Goal: Transaction & Acquisition: Purchase product/service

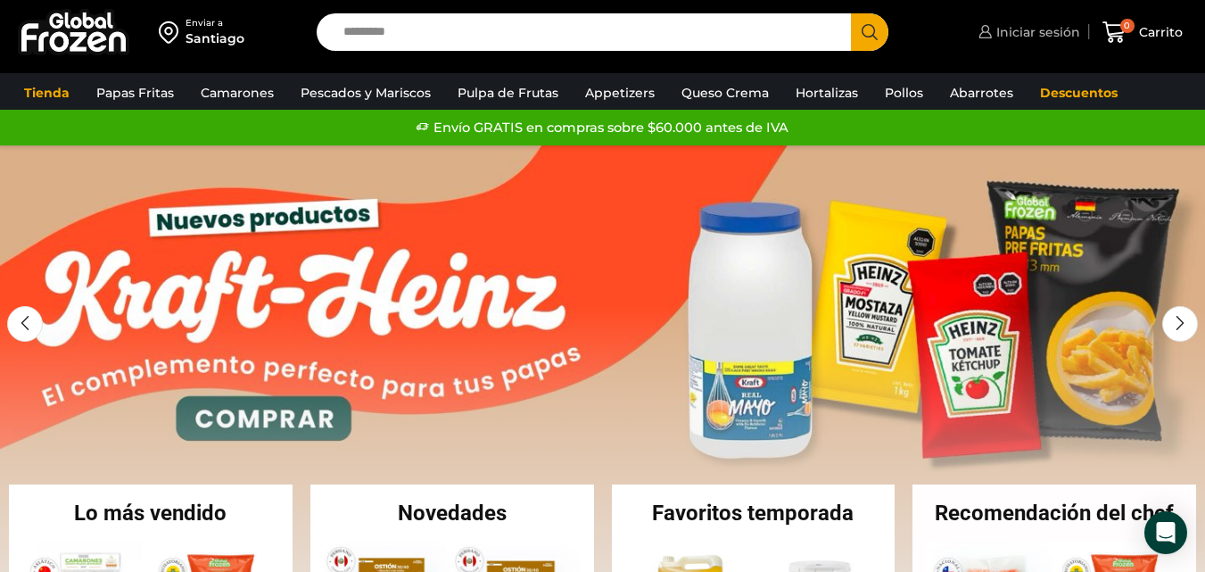
click at [1019, 34] on span "Iniciar sesión" at bounding box center [1036, 32] width 88 height 18
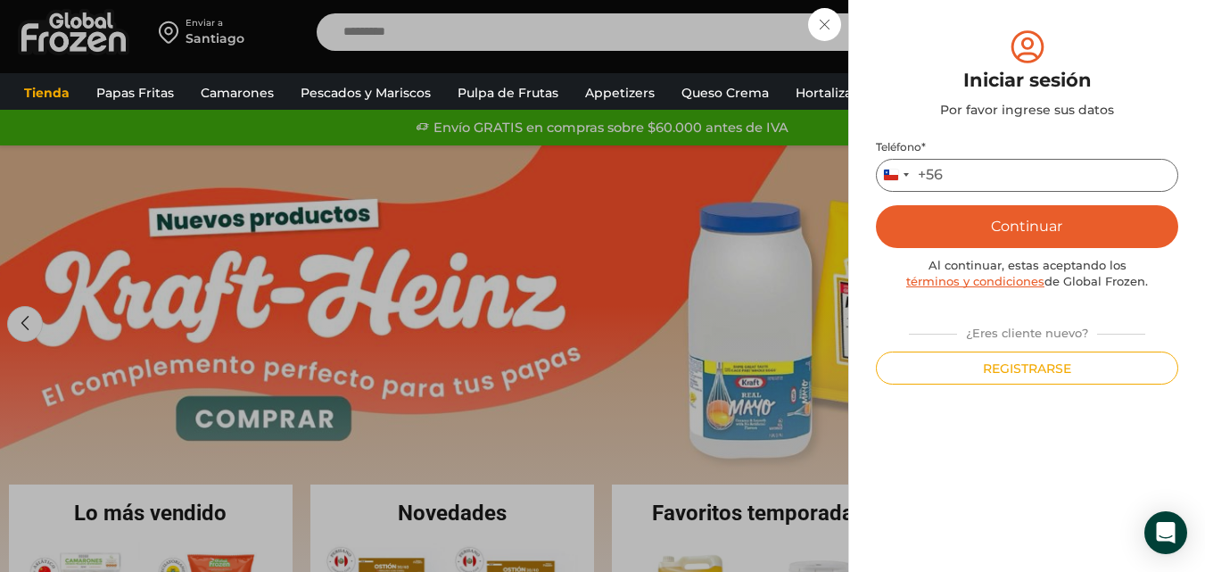
click at [972, 174] on input "Teléfono *" at bounding box center [1027, 175] width 302 height 33
type input "*********"
click at [989, 225] on button "Continuar" at bounding box center [1027, 226] width 302 height 43
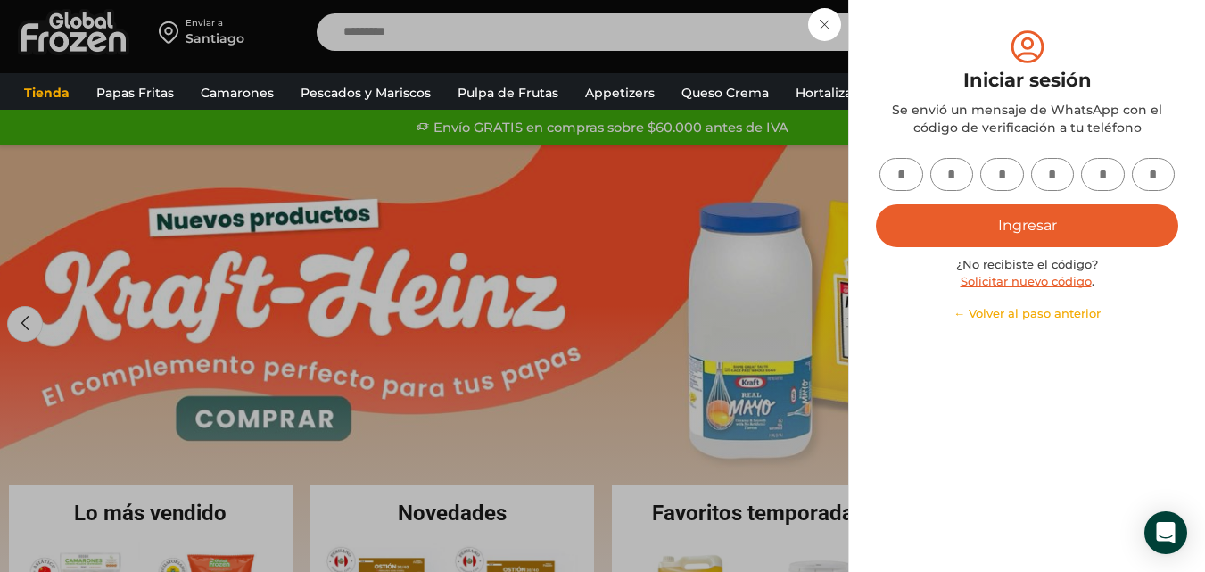
click at [906, 173] on input "text" at bounding box center [901, 174] width 44 height 33
type input "*"
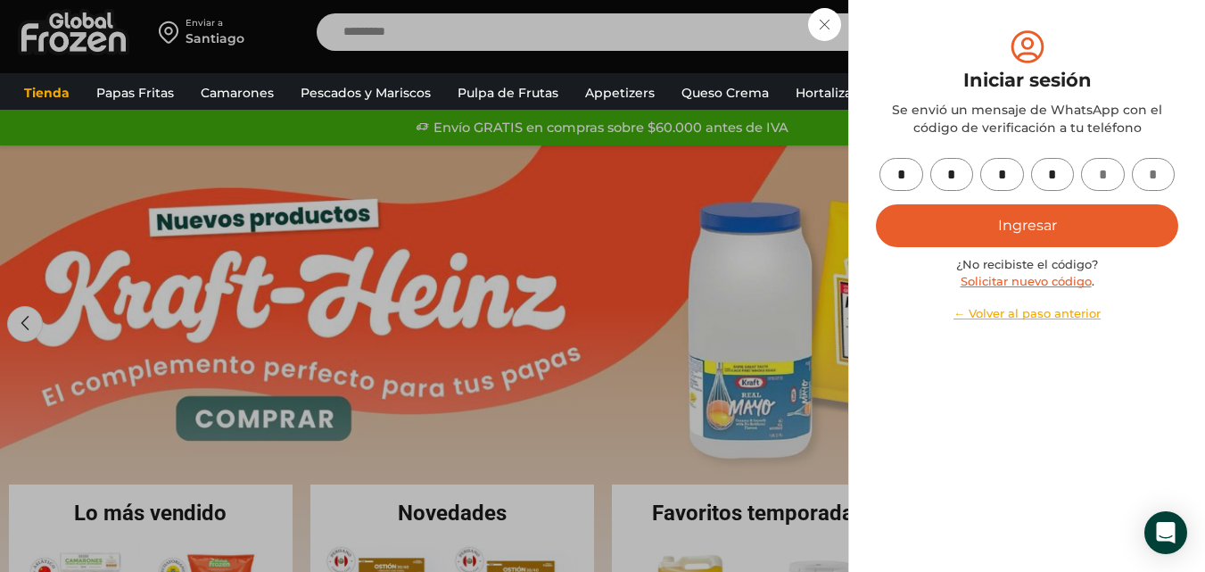
type input "*"
click at [997, 211] on button "Ingresar" at bounding box center [1027, 225] width 302 height 43
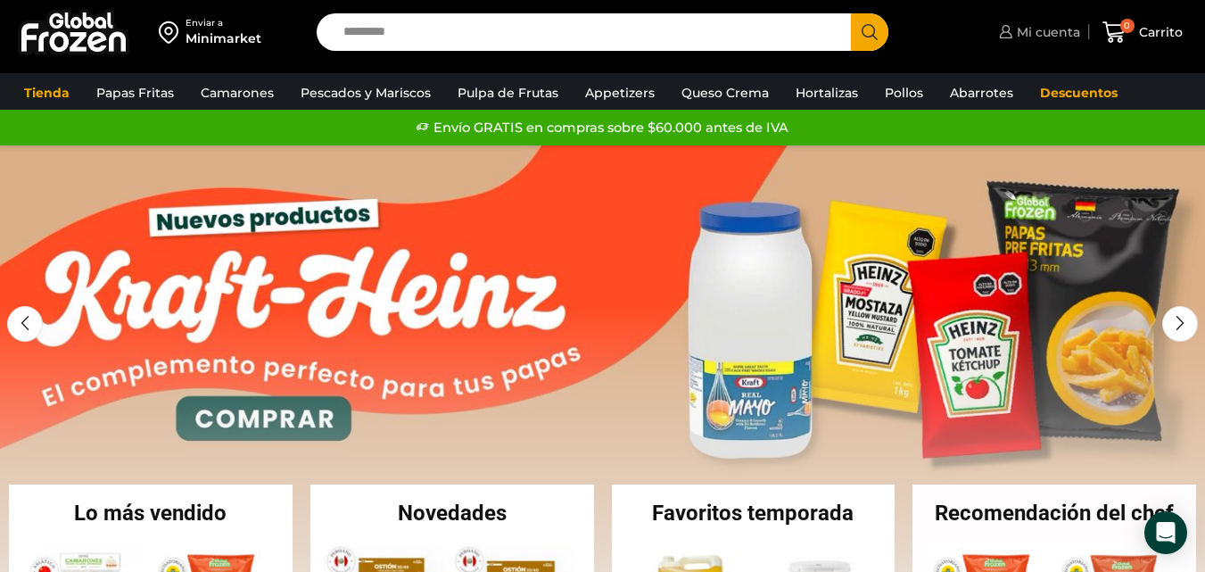
click at [1048, 29] on span "Mi cuenta" at bounding box center [1046, 32] width 68 height 18
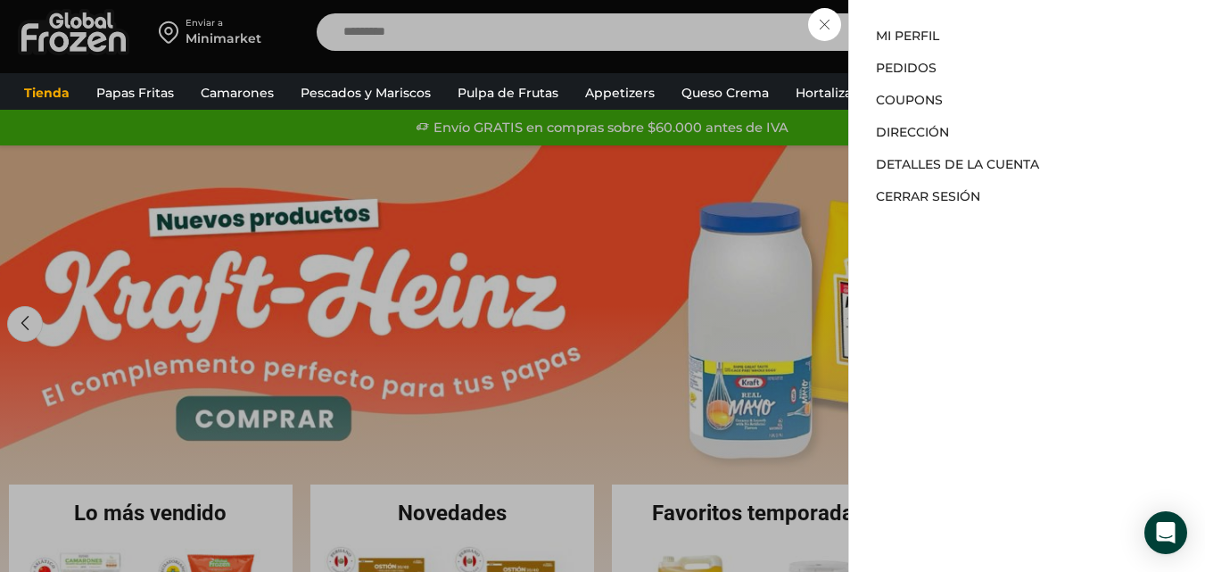
click at [995, 50] on div "Mi cuenta Mi cuenta Mi perfil Pedidos Descargas Coupons Dirección Detalles de l…" at bounding box center [1038, 32] width 86 height 36
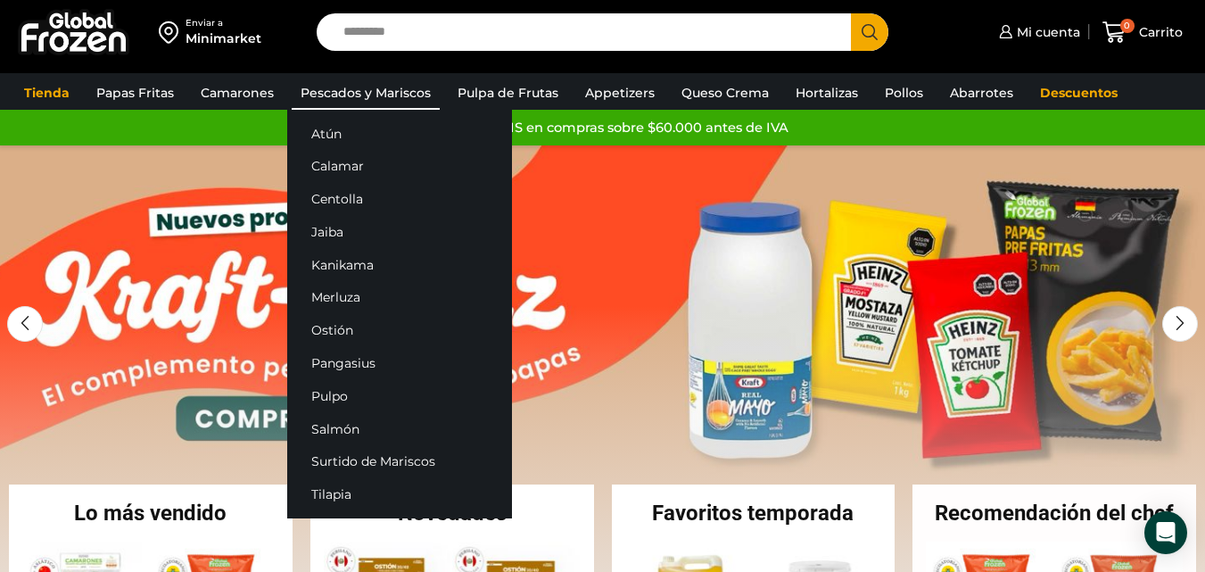
click at [397, 92] on link "Pescados y Mariscos" at bounding box center [366, 93] width 148 height 34
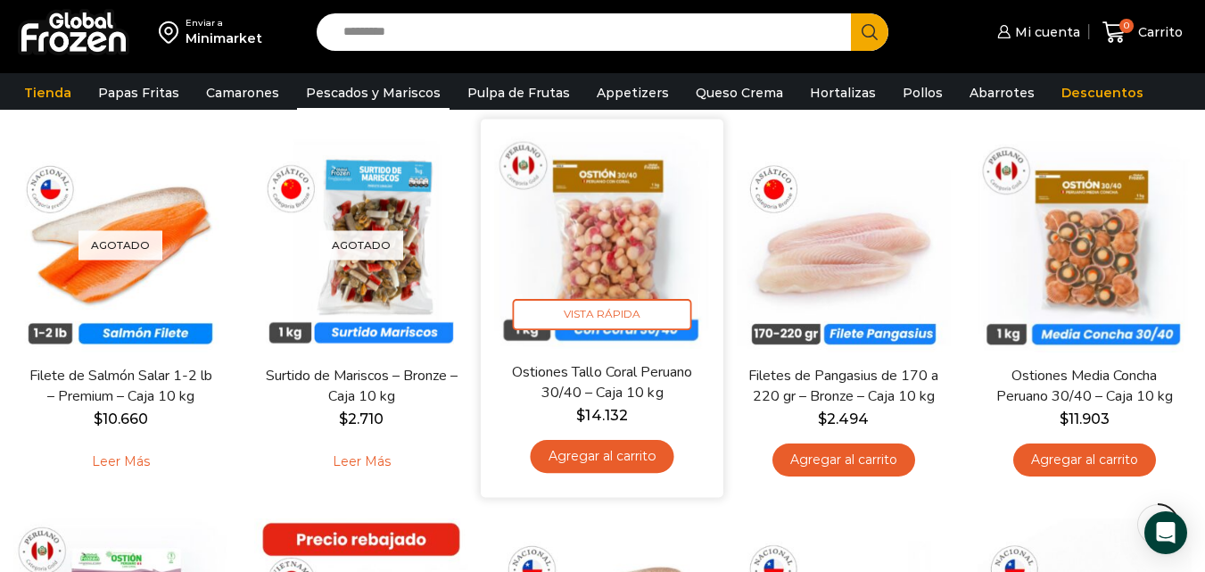
scroll to position [892, 0]
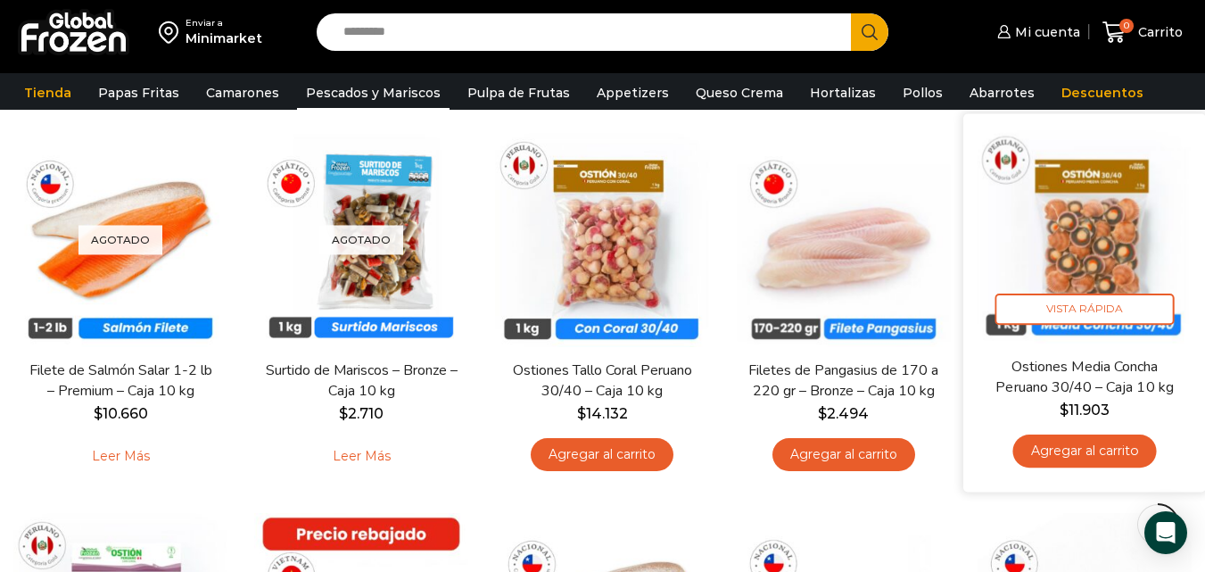
click at [1091, 224] on img at bounding box center [1085, 235] width 216 height 216
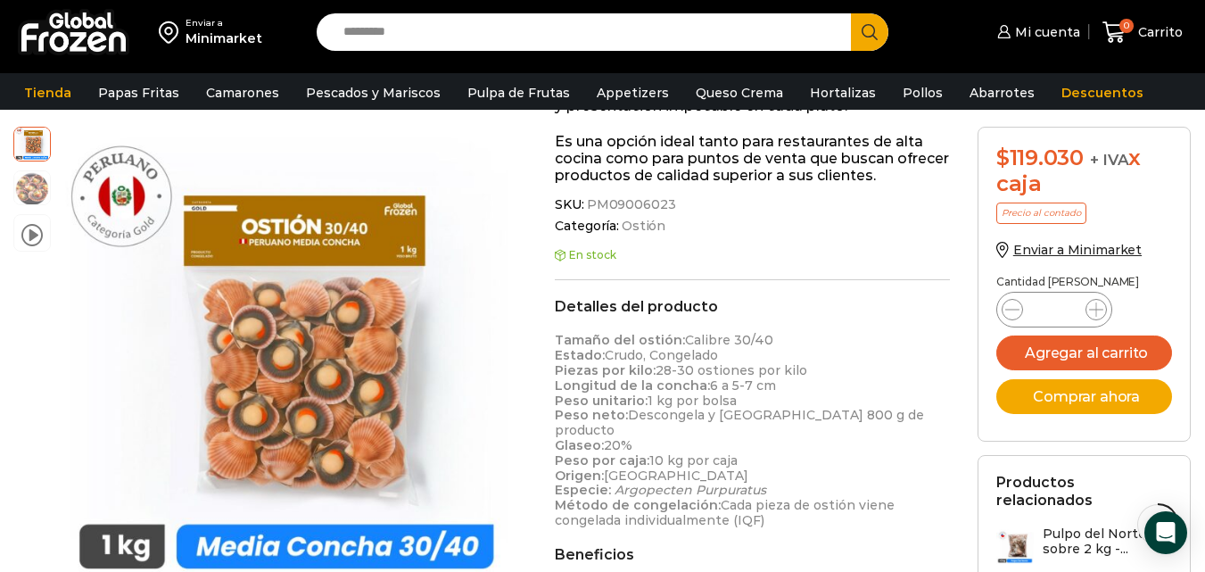
scroll to position [625, 0]
